Goal: Book appointment/travel/reservation

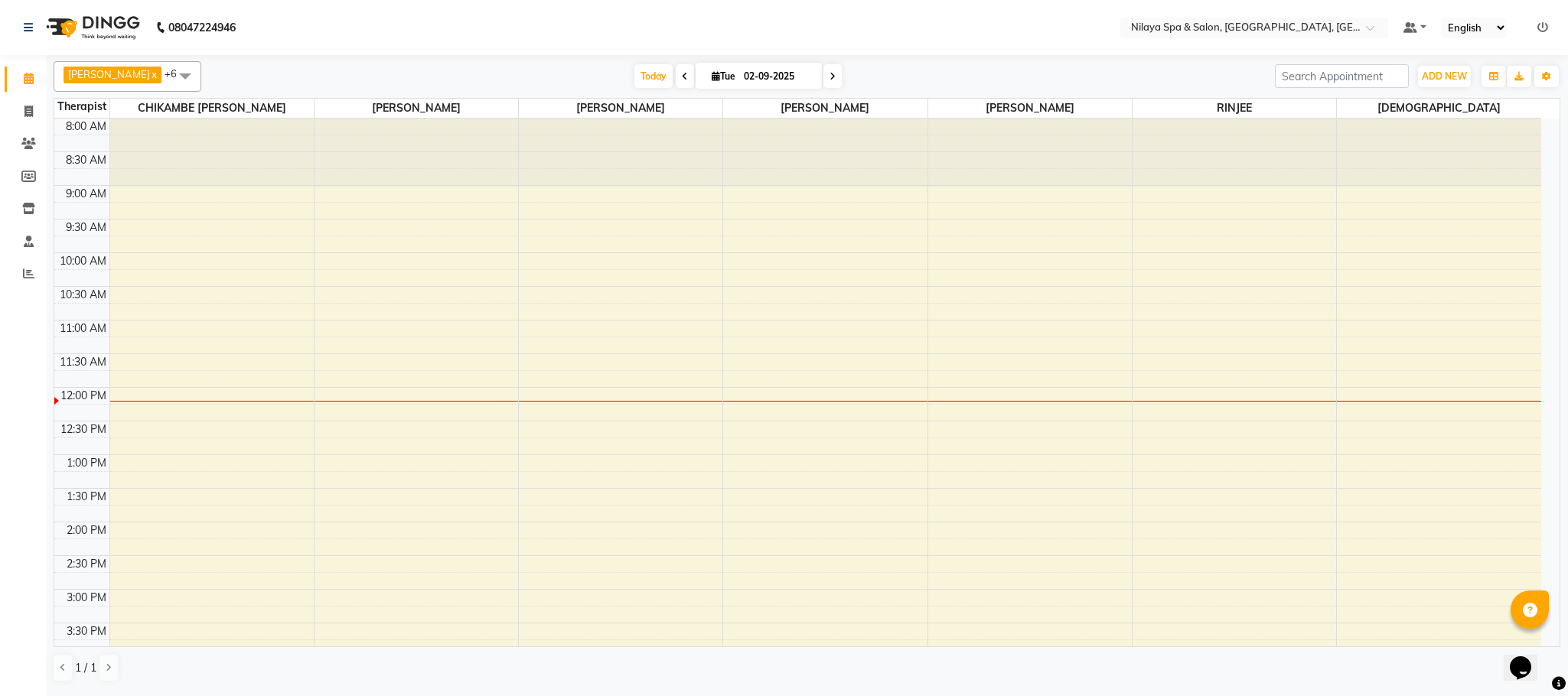
click at [170, 71] on span at bounding box center [185, 75] width 31 height 29
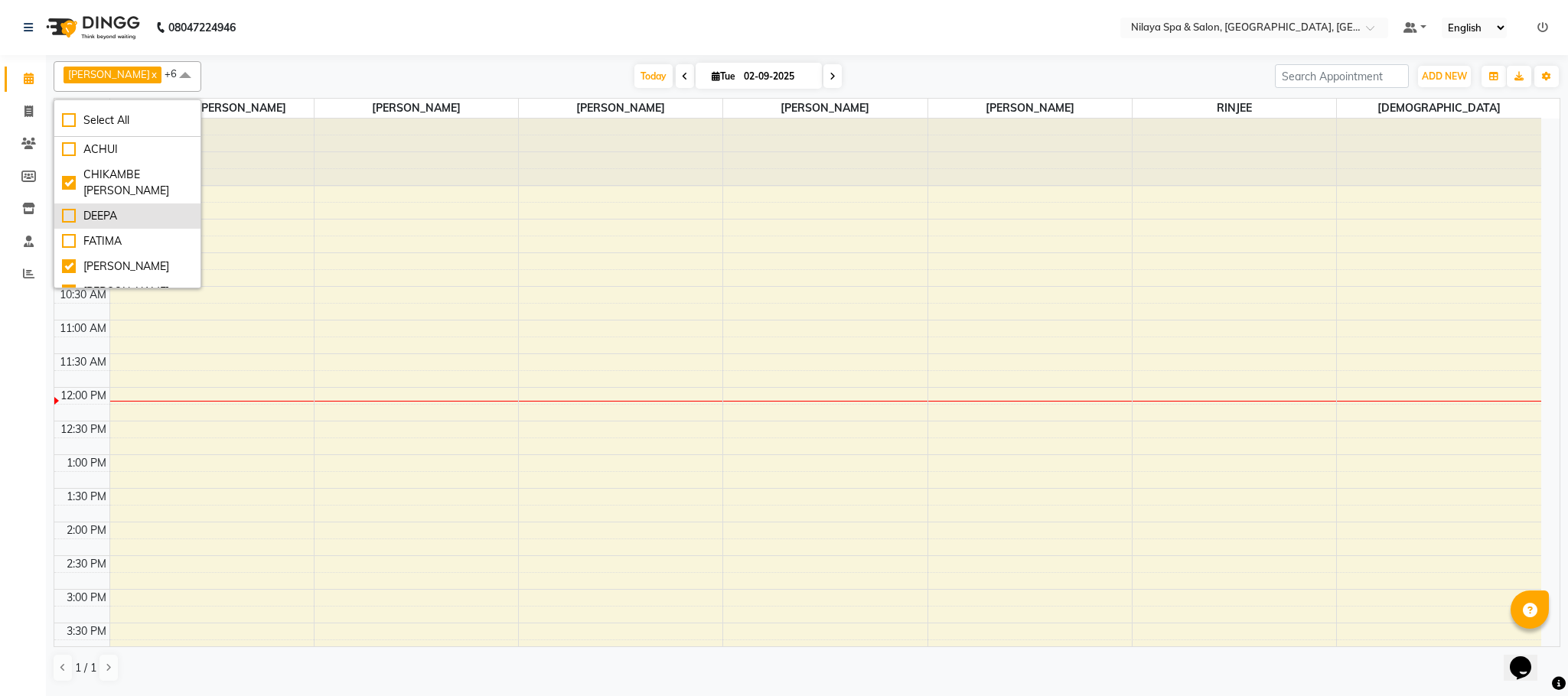
click at [70, 219] on div "DEEPA" at bounding box center [128, 216] width 131 height 16
checkbox input "true"
click at [375, 225] on div "8:00 AM 8:30 AM 9:00 AM 9:30 AM 10:00 AM 10:30 AM 11:00 AM 11:30 AM 12:00 PM 12…" at bounding box center [798, 623] width 1487 height 1009
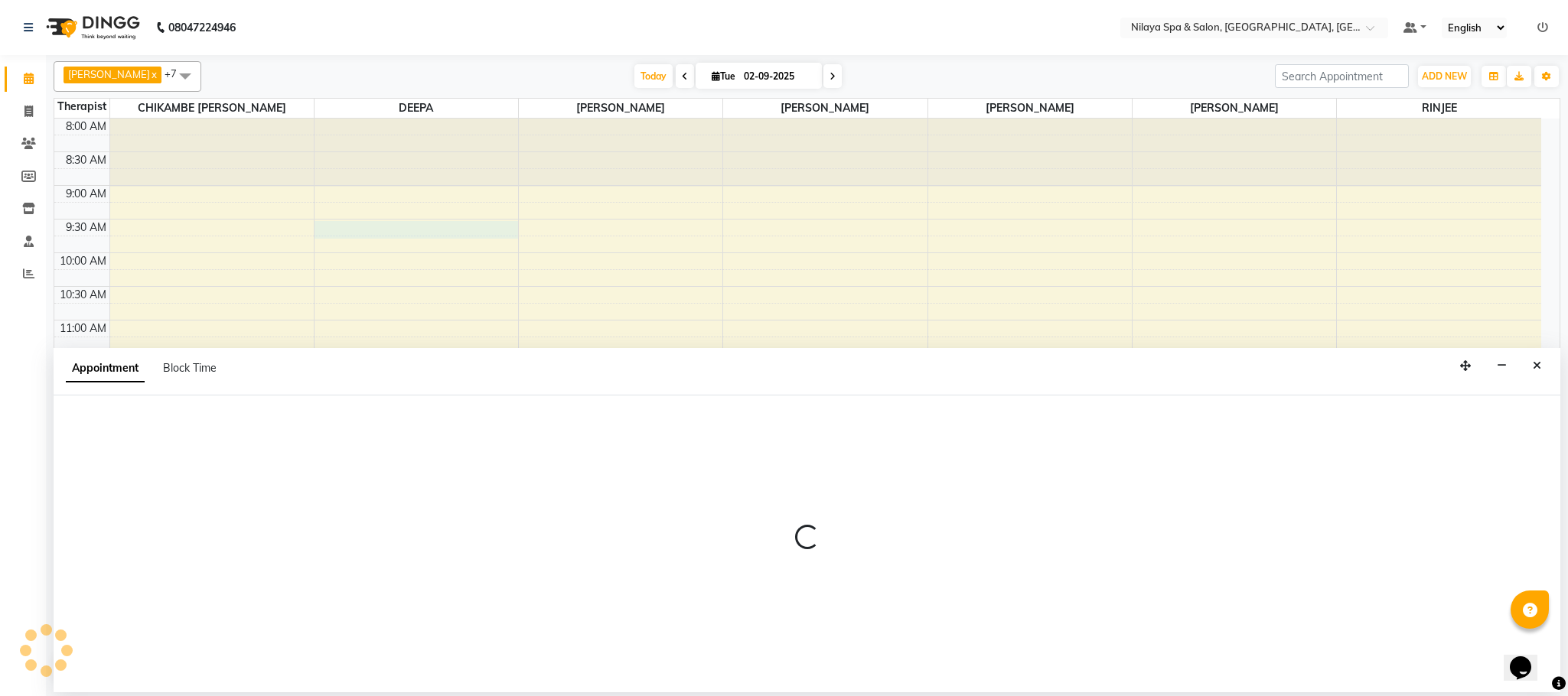
select select "72259"
select select "570"
select select "tentative"
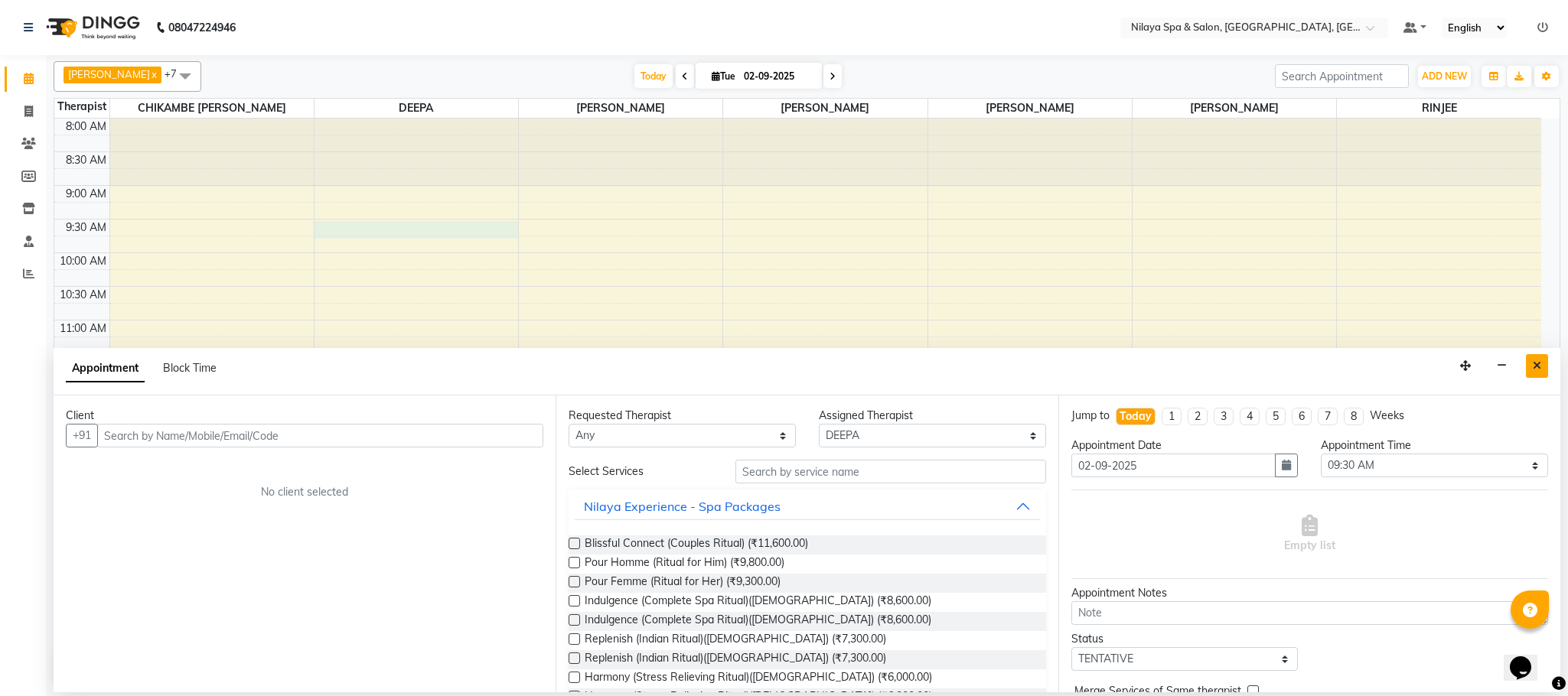
click at [1534, 371] on icon "Close" at bounding box center [1537, 365] width 9 height 10
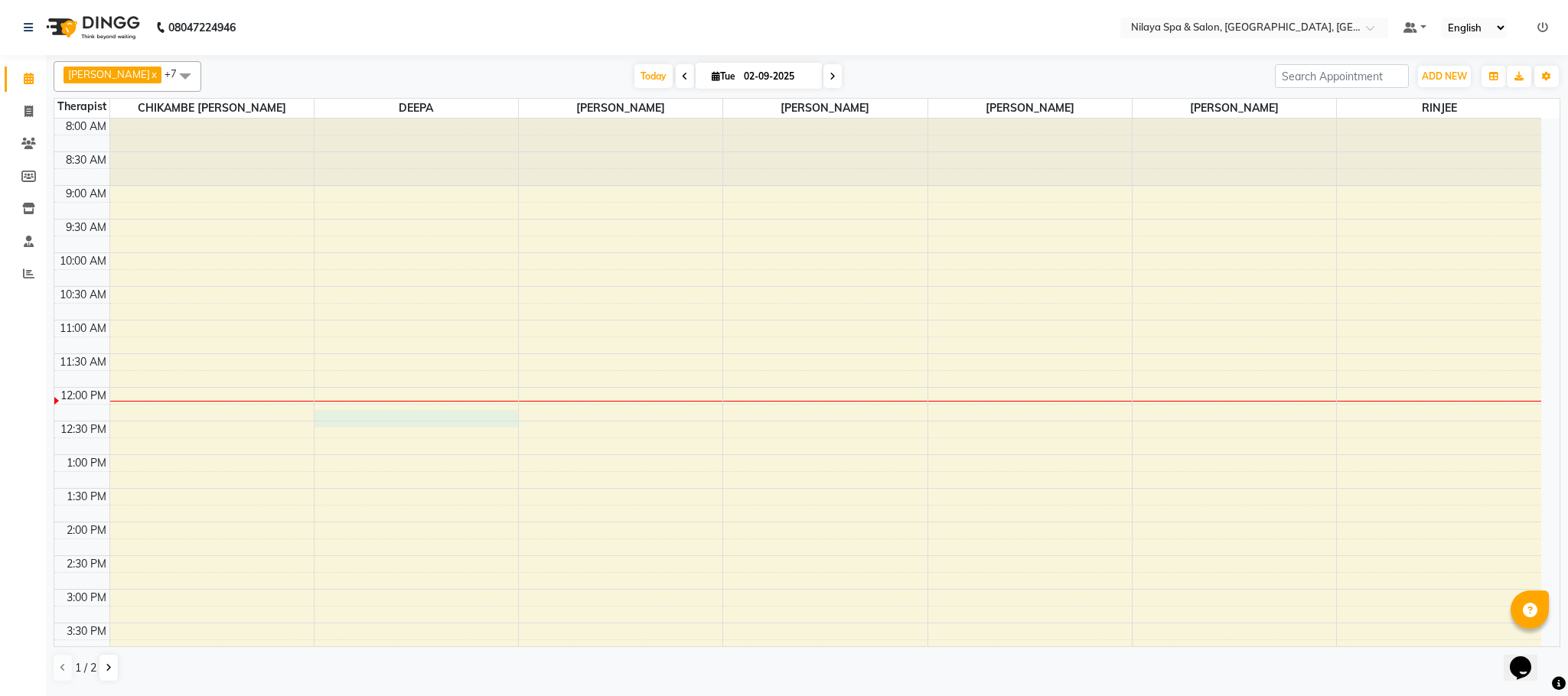
click at [389, 420] on div "8:00 AM 8:30 AM 9:00 AM 9:30 AM 10:00 AM 10:30 AM 11:00 AM 11:30 AM 12:00 PM 12…" at bounding box center [798, 623] width 1487 height 1009
select select "72259"
select select "735"
select select "tentative"
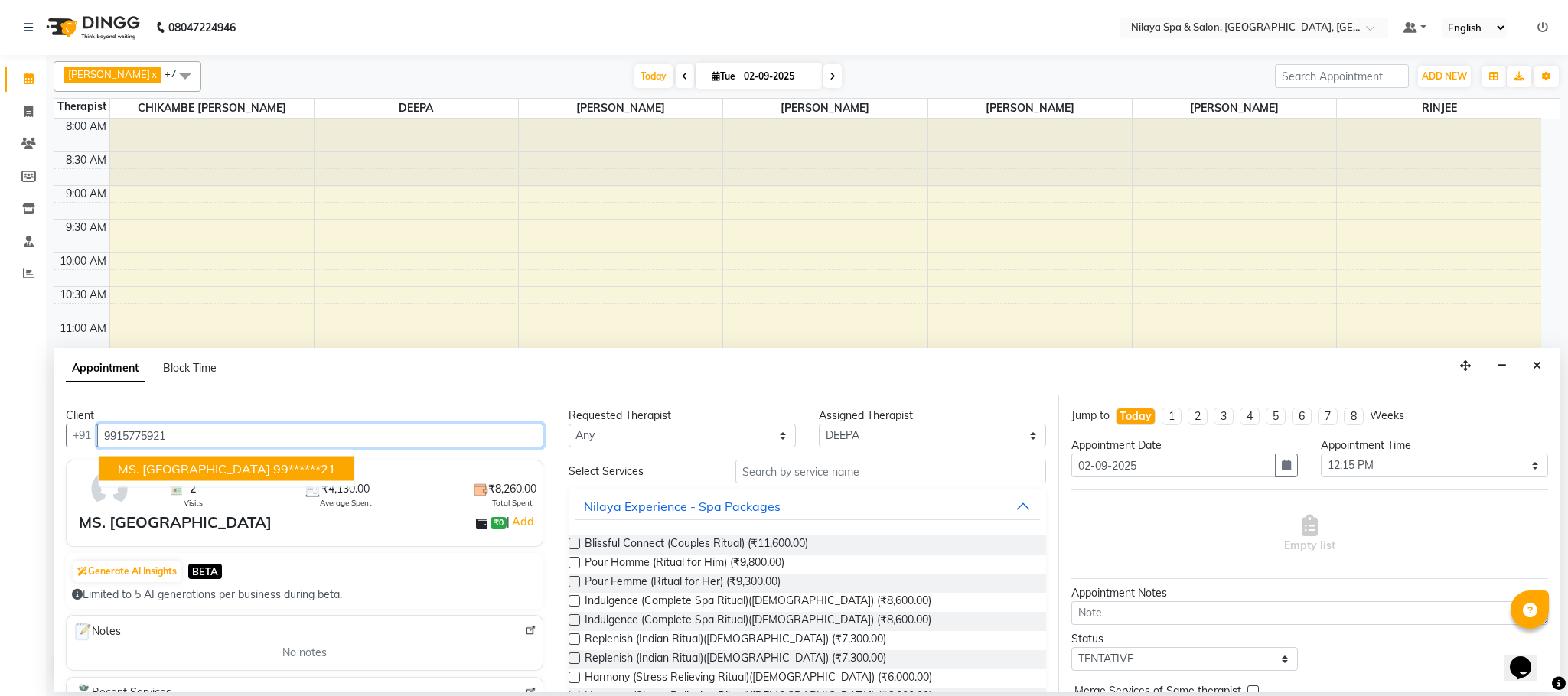
type input "9915775921"
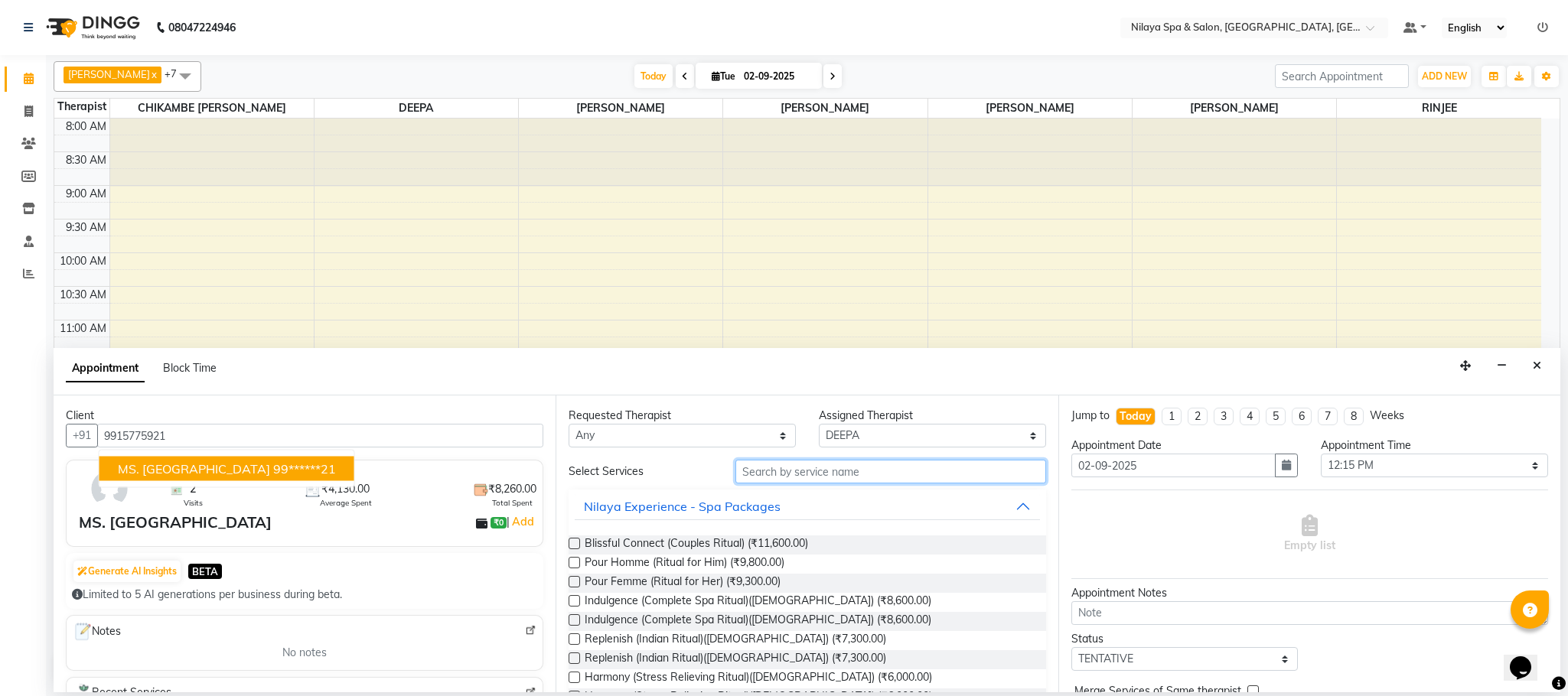
click at [983, 481] on input "text" at bounding box center [890, 471] width 310 height 24
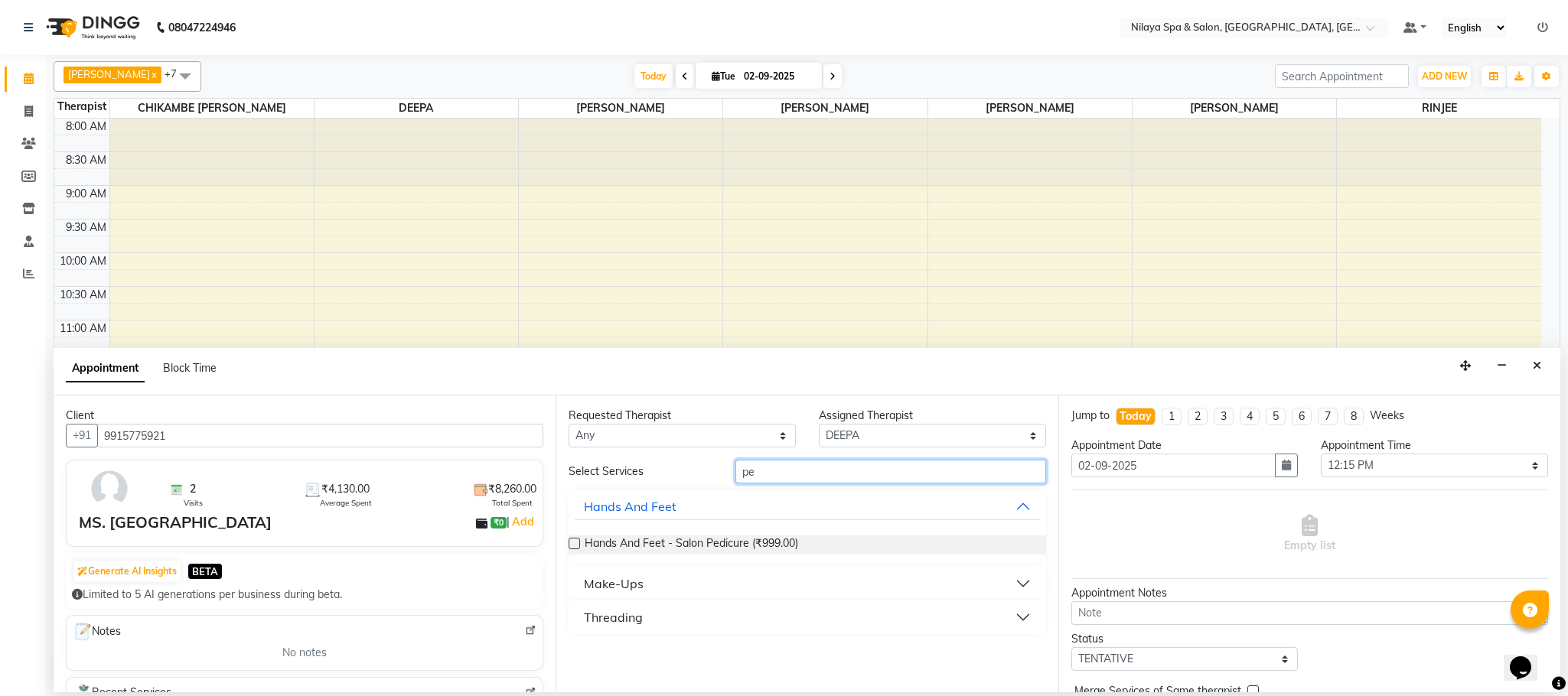
type input "pe"
click at [572, 542] on label at bounding box center [574, 543] width 11 height 11
click at [572, 542] on input "checkbox" at bounding box center [573, 545] width 10 height 10
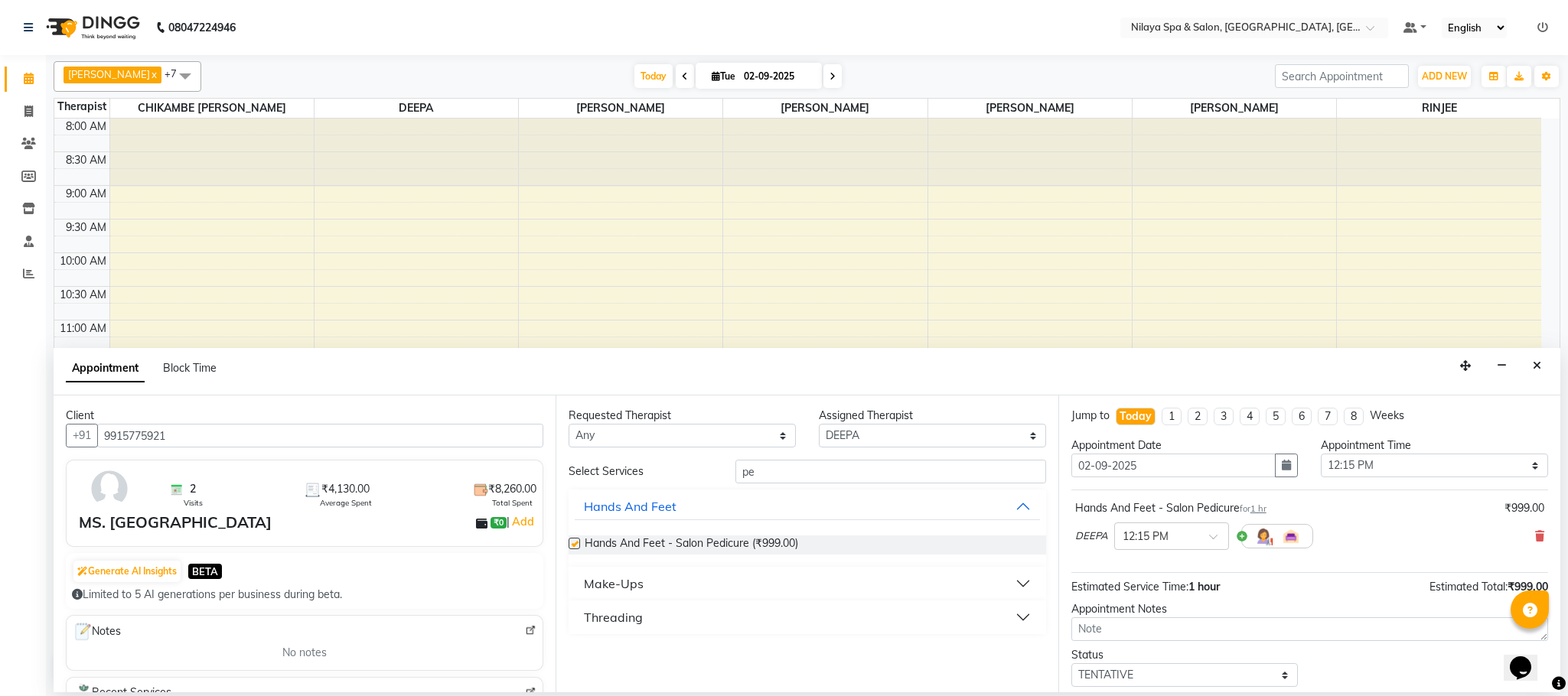
checkbox input "false"
click at [842, 477] on input "pe" at bounding box center [890, 471] width 310 height 24
type input "p"
type input "mani"
click at [577, 542] on label at bounding box center [574, 543] width 11 height 11
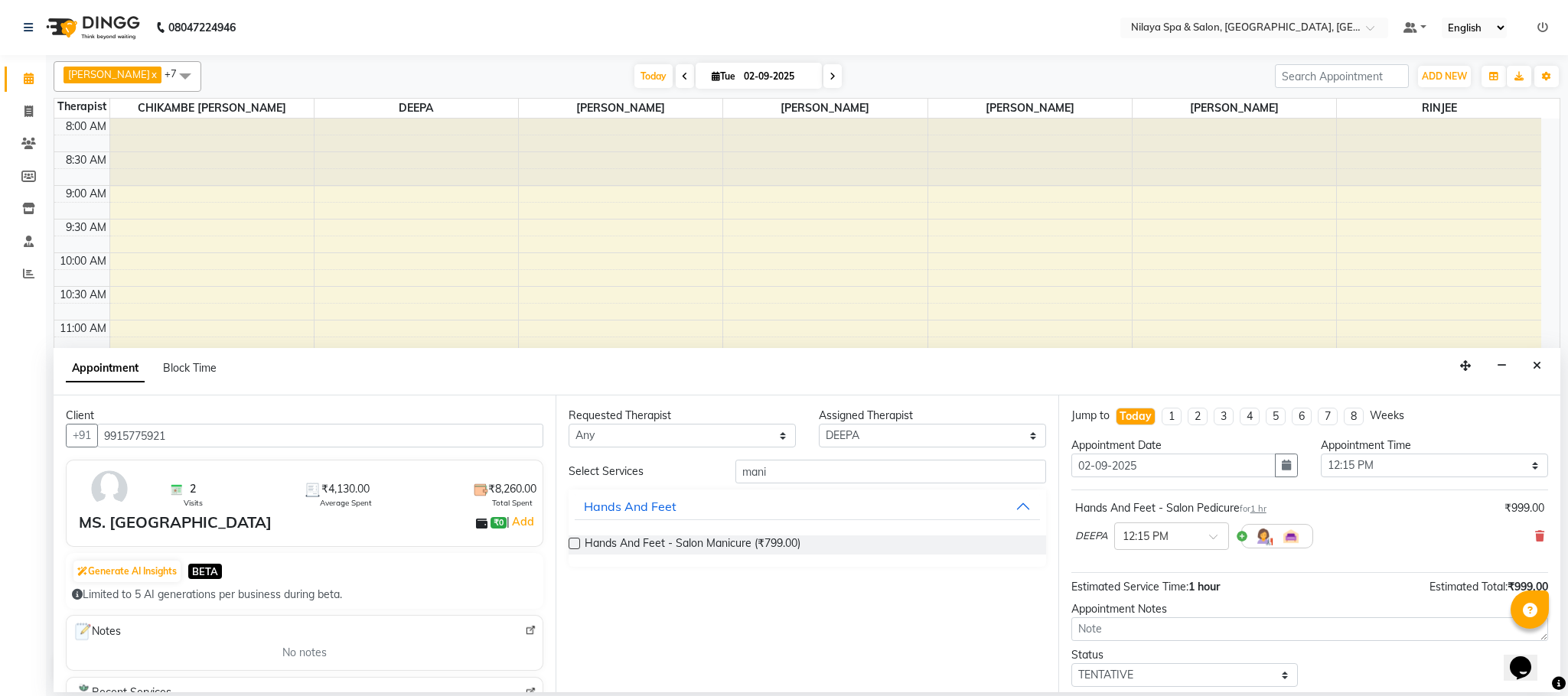
click at [577, 542] on input "checkbox" at bounding box center [573, 545] width 10 height 10
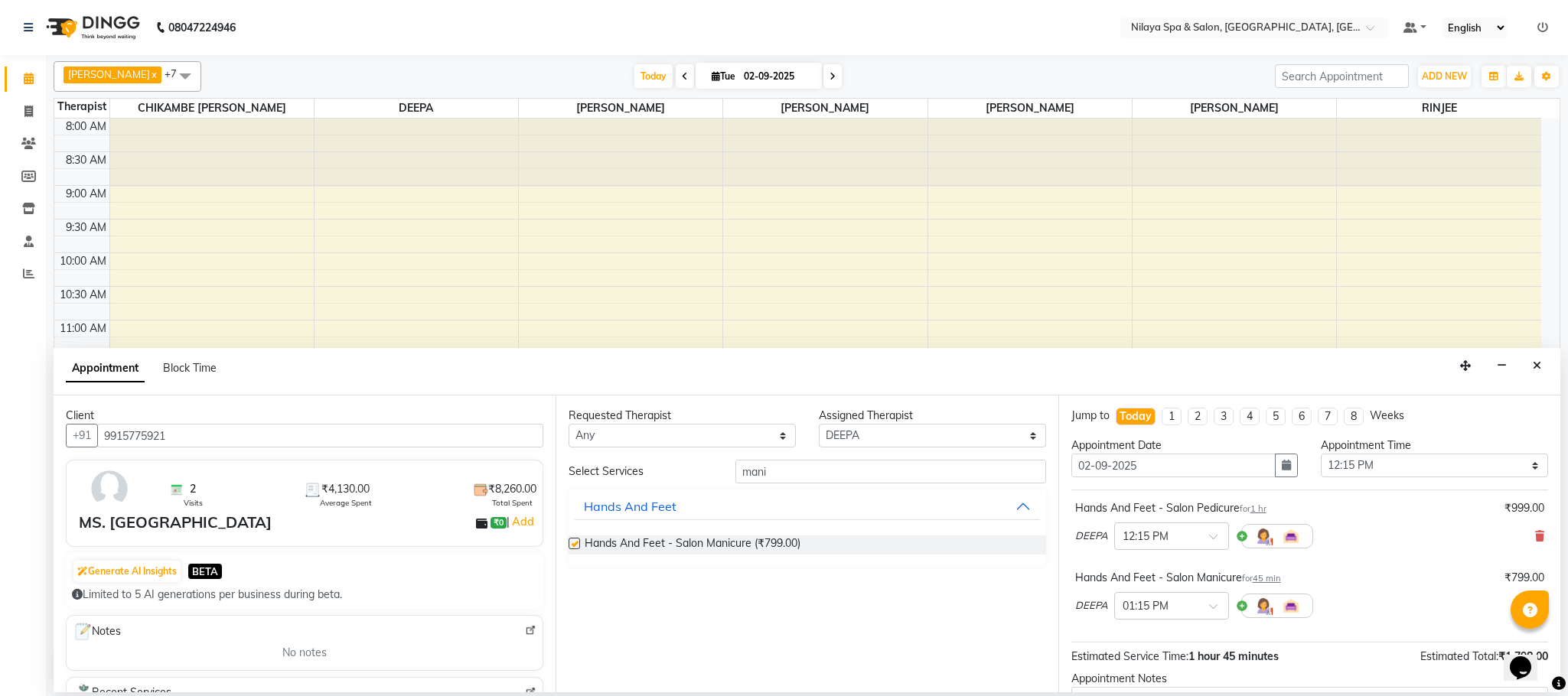
checkbox input "false"
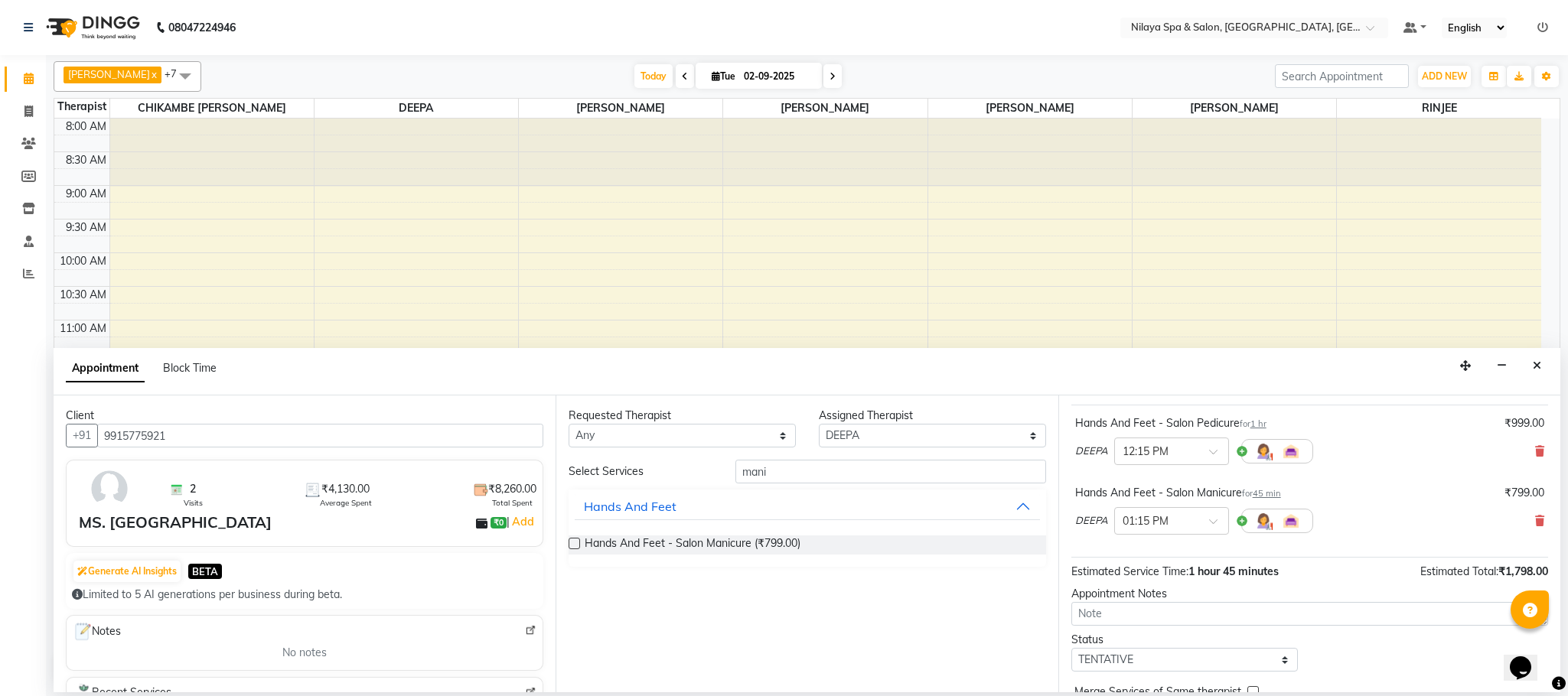
scroll to position [163, 0]
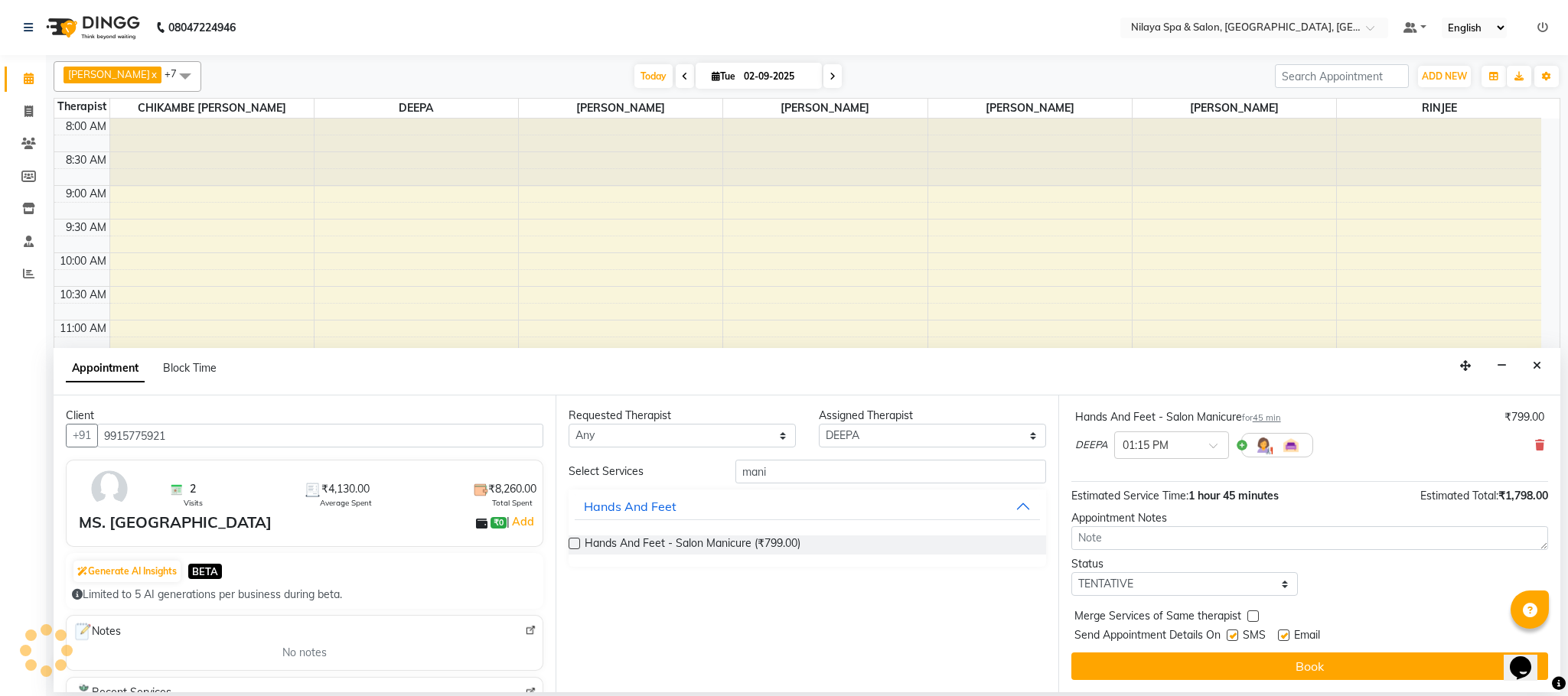
click at [1271, 668] on button "Book" at bounding box center [1309, 666] width 477 height 28
